Goal: Check status

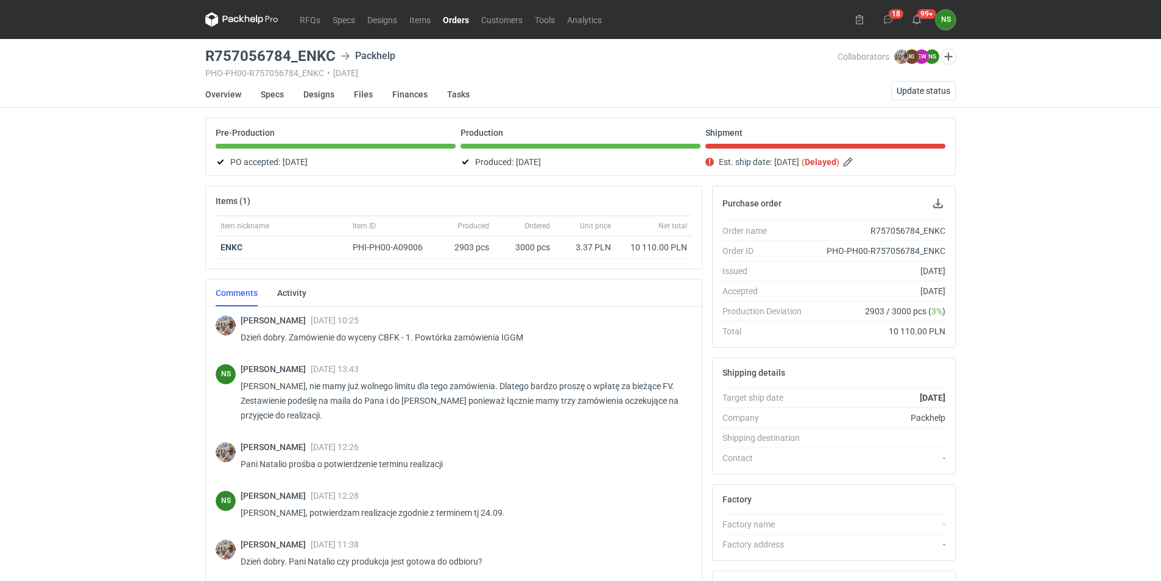
scroll to position [134, 0]
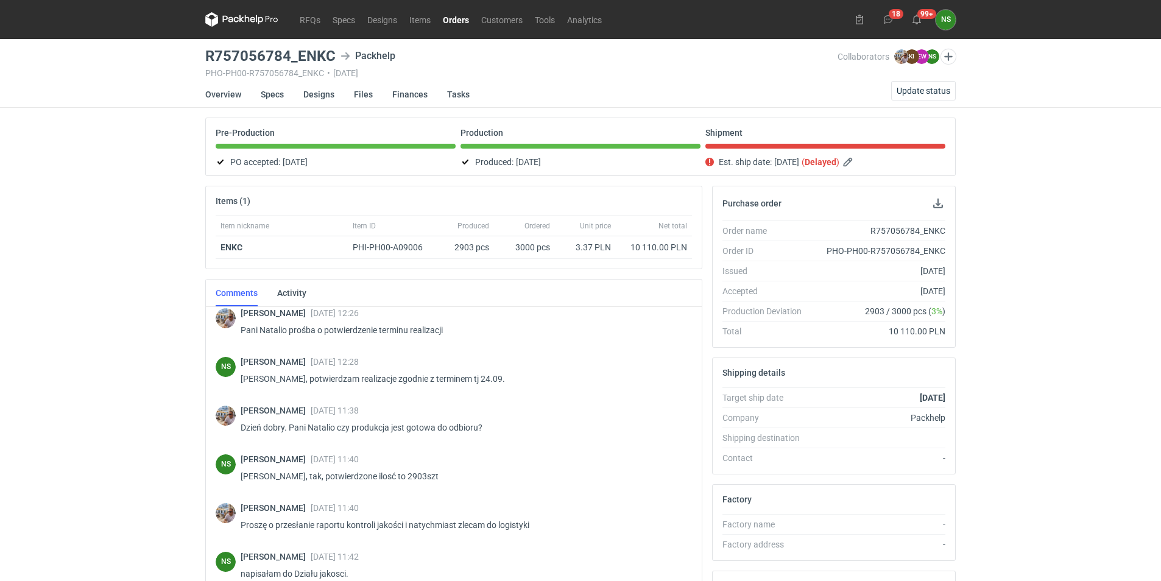
click at [455, 17] on link "Orders" at bounding box center [456, 19] width 38 height 15
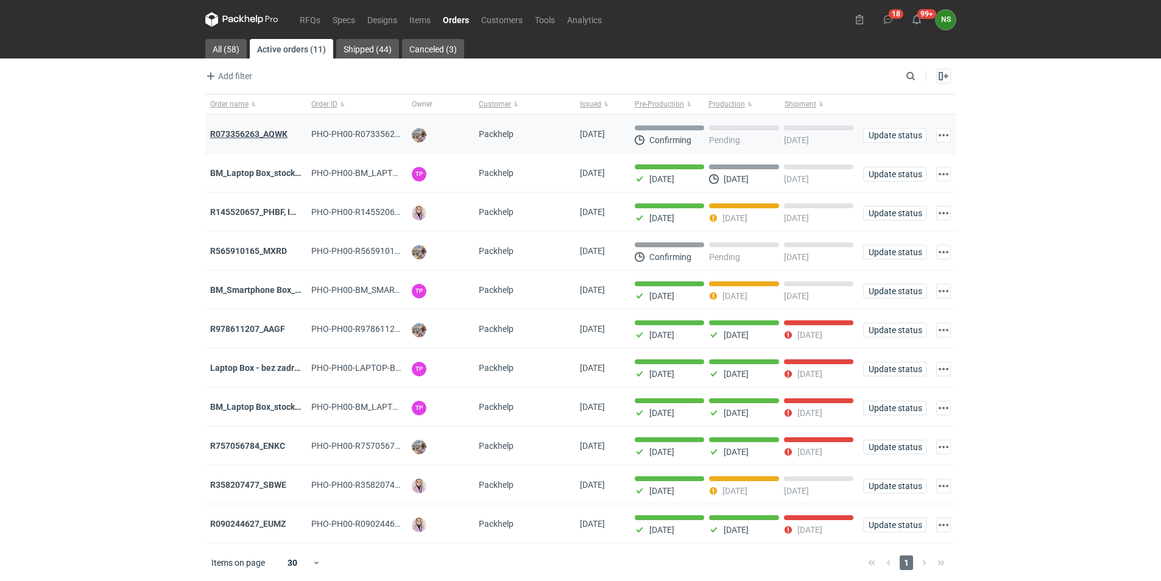
click at [246, 132] on strong "R073356263_AQWK" at bounding box center [248, 134] width 77 height 10
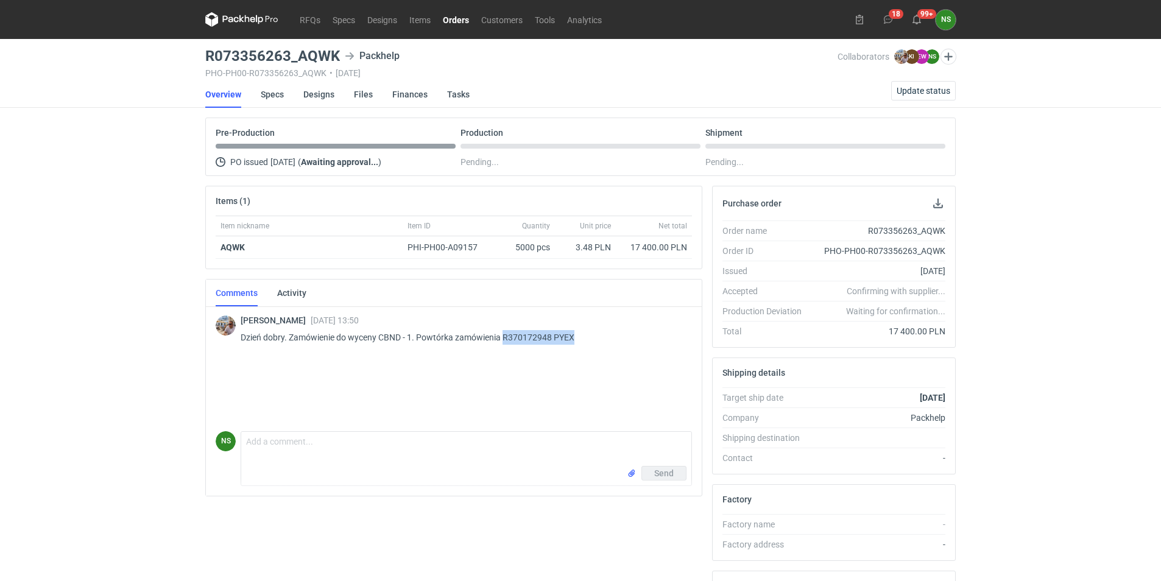
drag, startPoint x: 579, startPoint y: 339, endPoint x: 504, endPoint y: 340, distance: 74.3
click at [504, 340] on p "Dzień dobry. Zamówienie do wyceny CBND - 1. Powtórka zamówienia R370172948 PYEX" at bounding box center [462, 337] width 442 height 15
drag, startPoint x: 401, startPoint y: 338, endPoint x: 381, endPoint y: 339, distance: 20.7
click at [381, 339] on p "Dzień dobry. Zamówienie do wyceny CBND - 1. Powtórka zamówienia R370172948 PYEX" at bounding box center [462, 337] width 442 height 15
drag, startPoint x: 292, startPoint y: 63, endPoint x: 199, endPoint y: 55, distance: 92.9
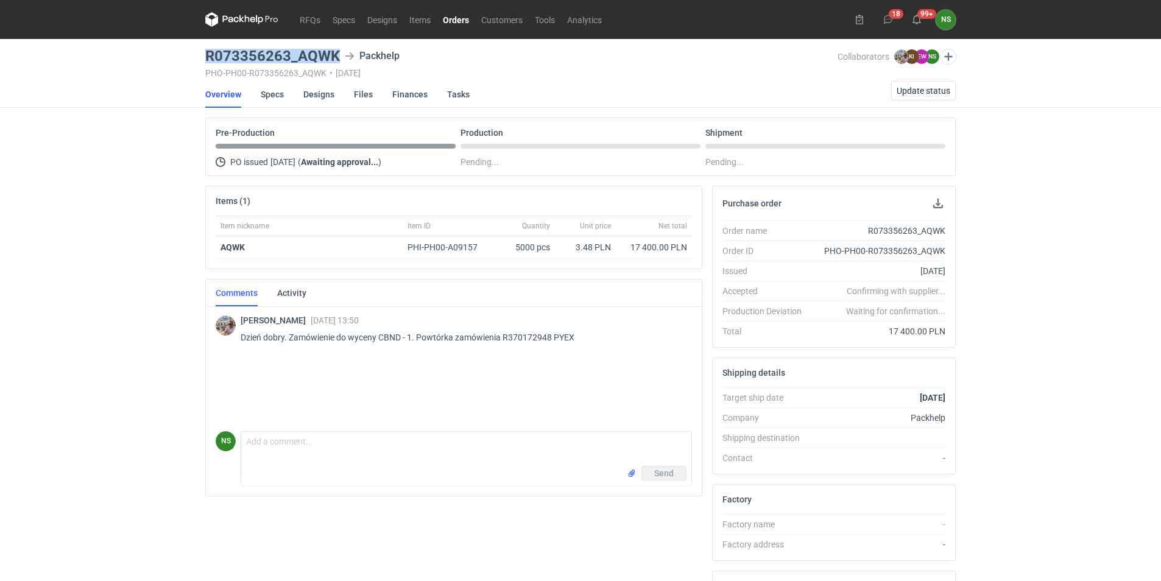
click at [199, 55] on div "RFQs Specs Designs Items Orders Customers Tools Analytics 18 99+ NS [PERSON_NAM…" at bounding box center [580, 290] width 1161 height 581
copy h3 "R073356263_AQWK"
